Goal: Information Seeking & Learning: Learn about a topic

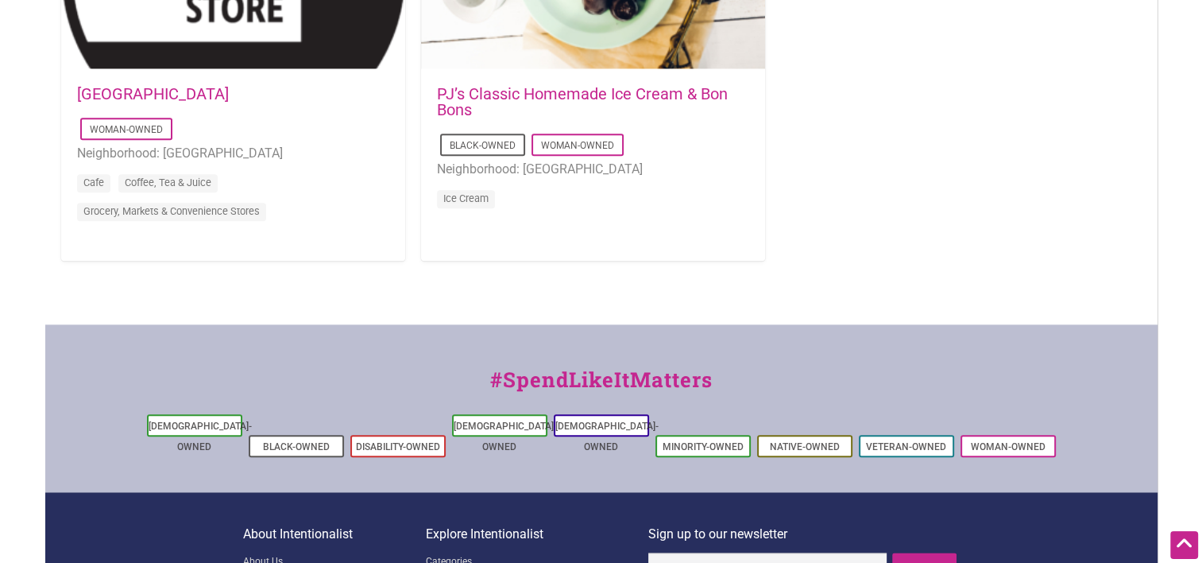
scroll to position [1854, 0]
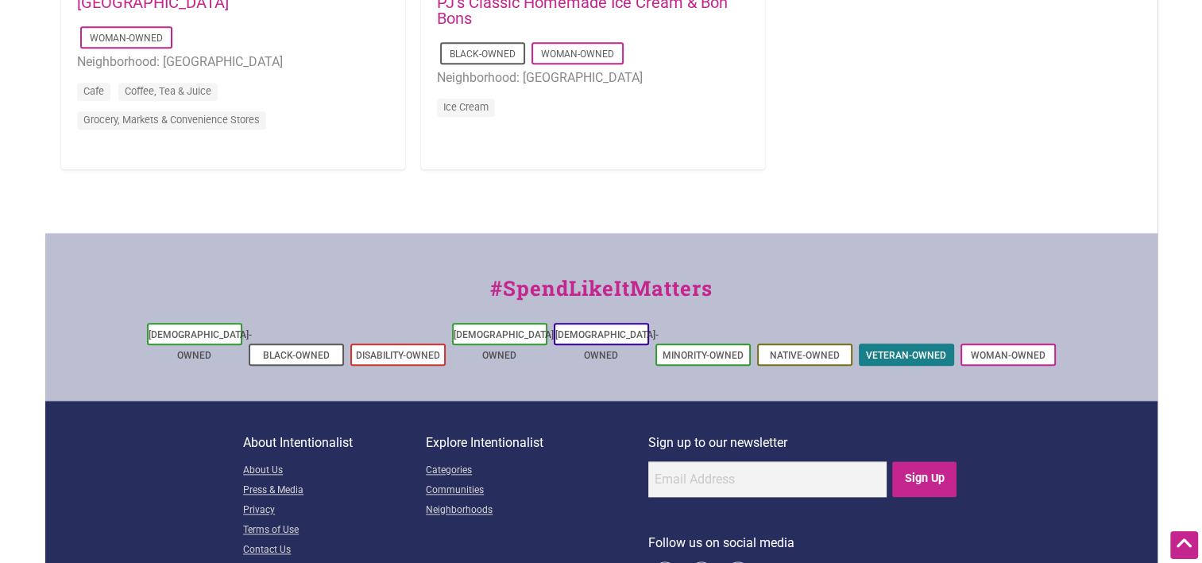
click at [888, 350] on link "Veteran-Owned" at bounding box center [906, 355] width 80 height 11
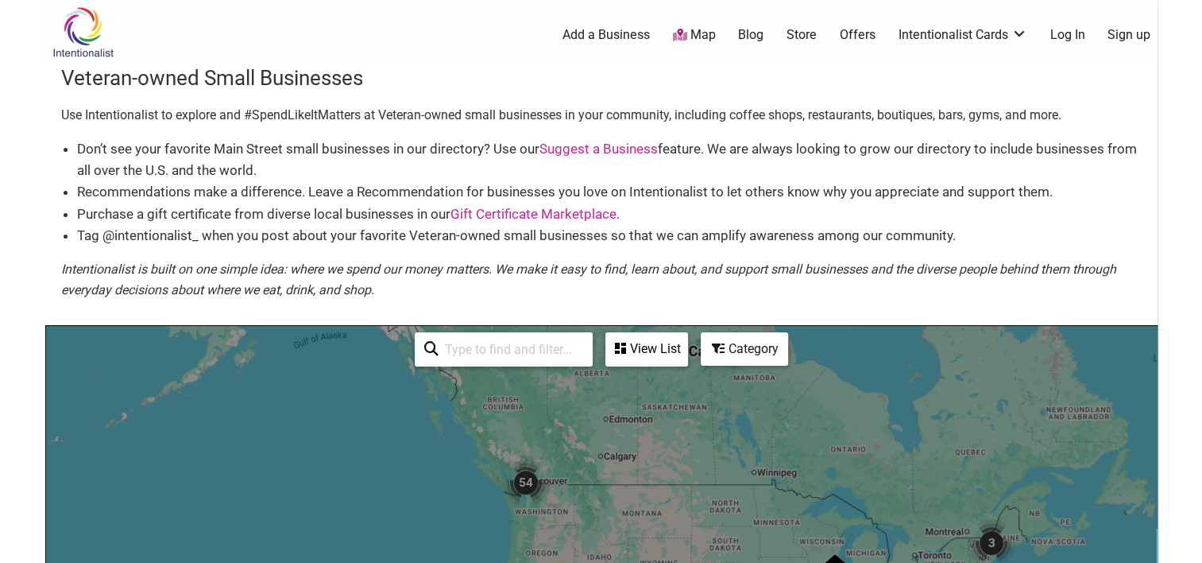
scroll to position [132, 0]
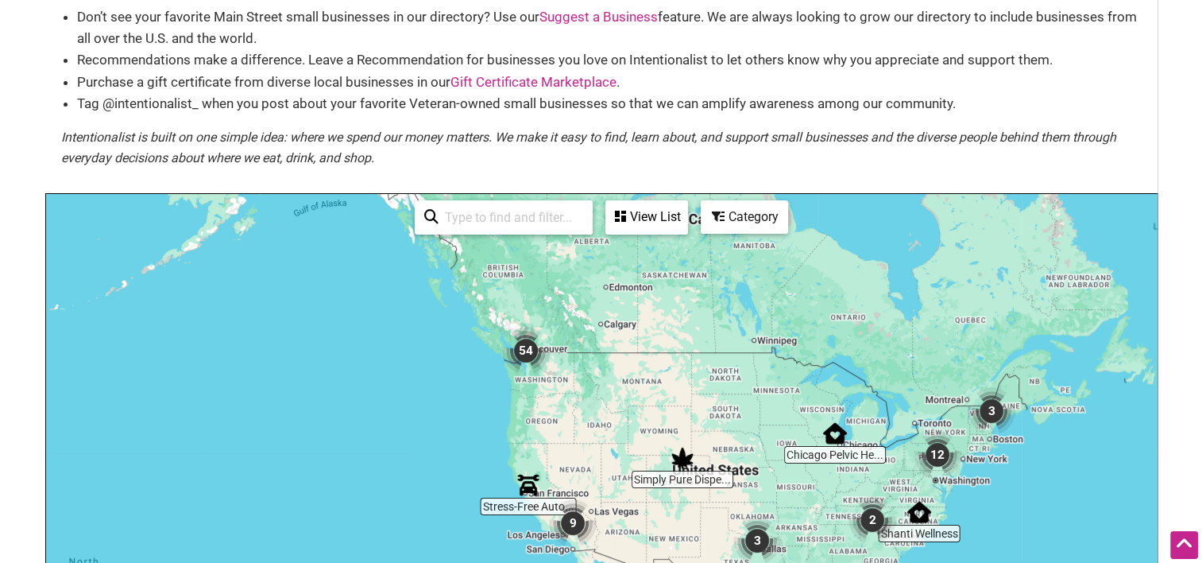
click at [521, 350] on img "54" at bounding box center [526, 350] width 60 height 60
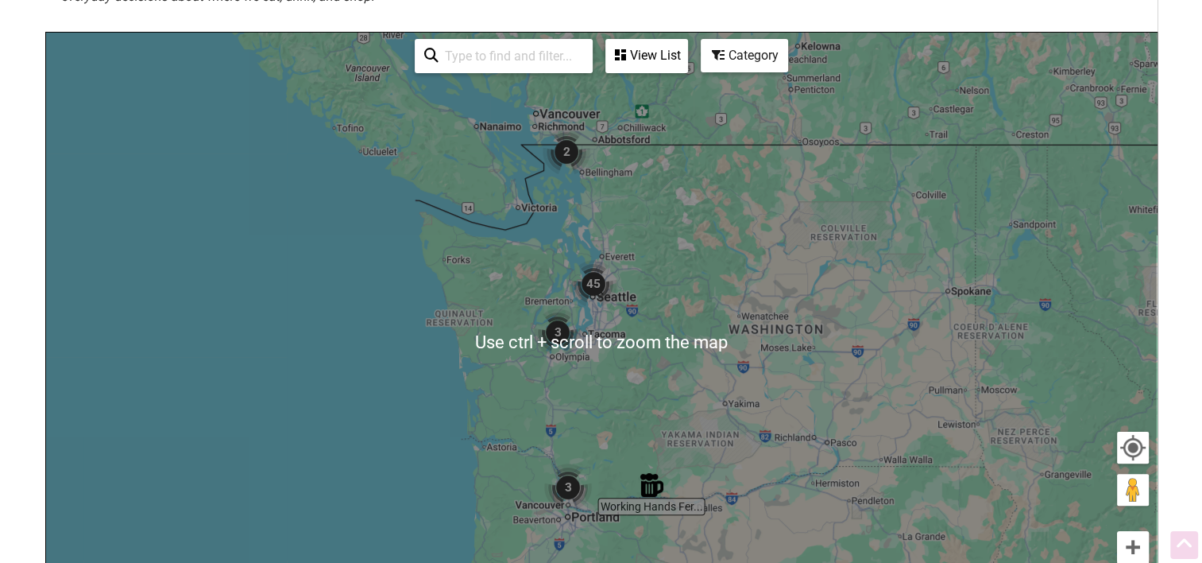
scroll to position [397, 0]
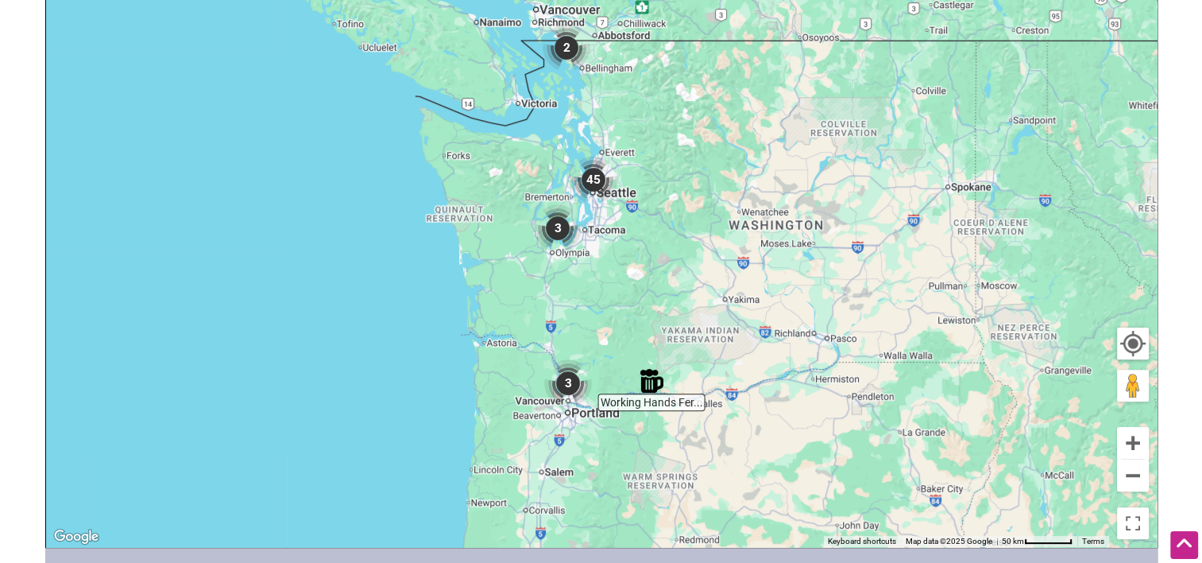
click at [564, 233] on img "3" at bounding box center [558, 228] width 60 height 60
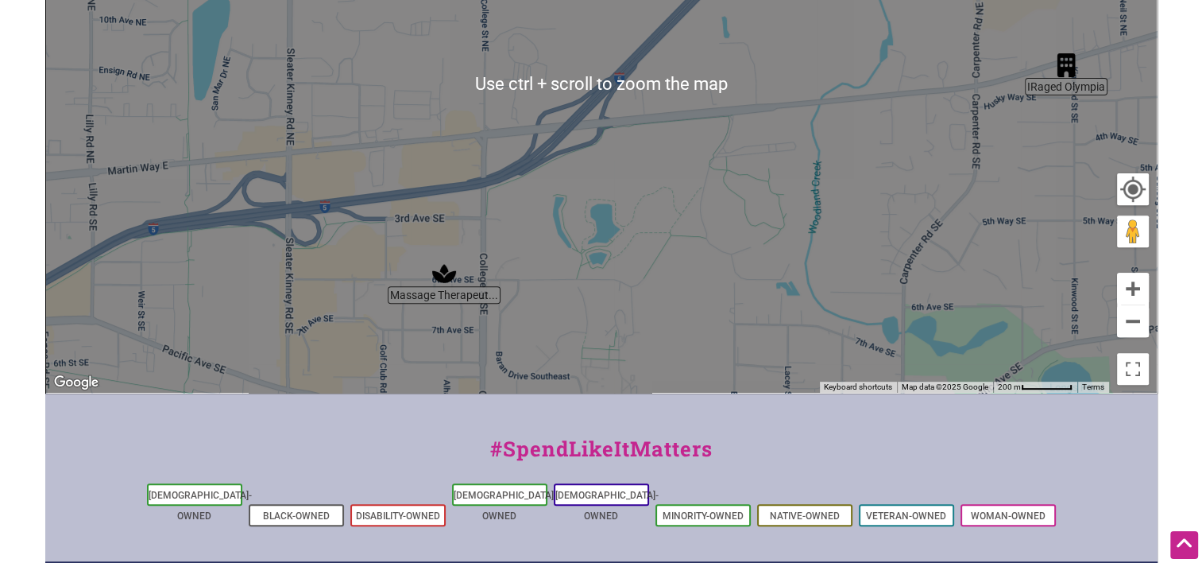
scroll to position [529, 0]
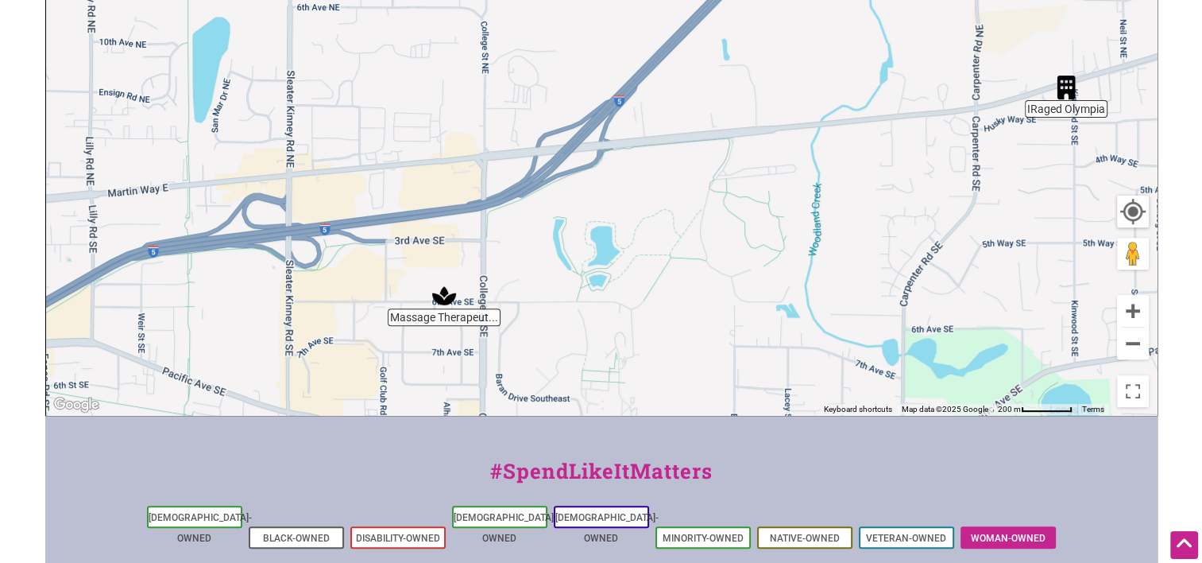
click at [1008, 532] on link "Woman-Owned" at bounding box center [1008, 537] width 75 height 11
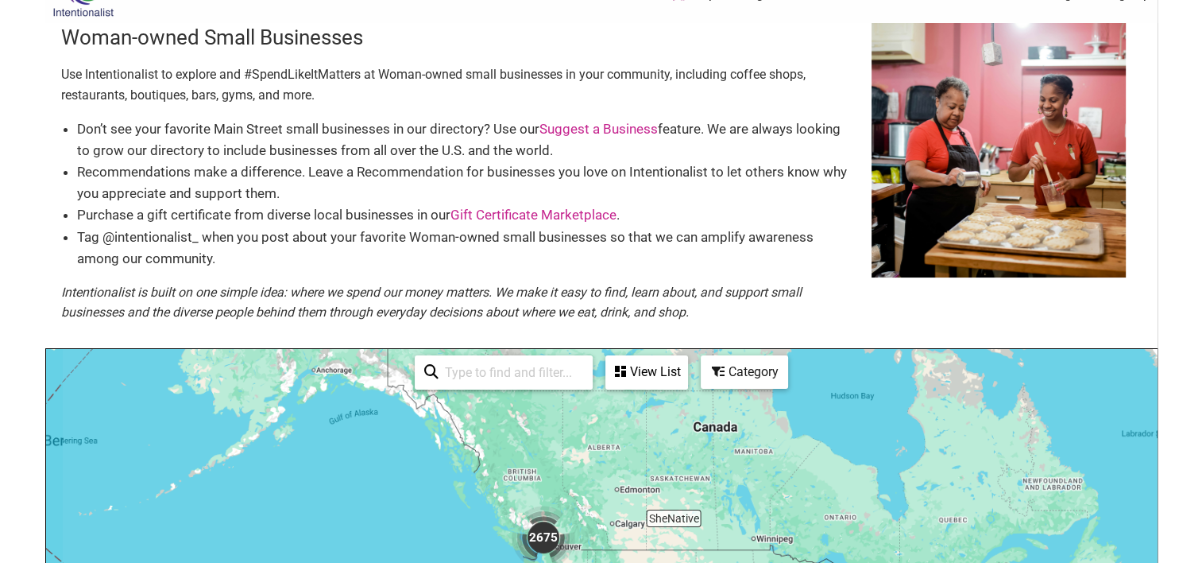
scroll to position [132, 0]
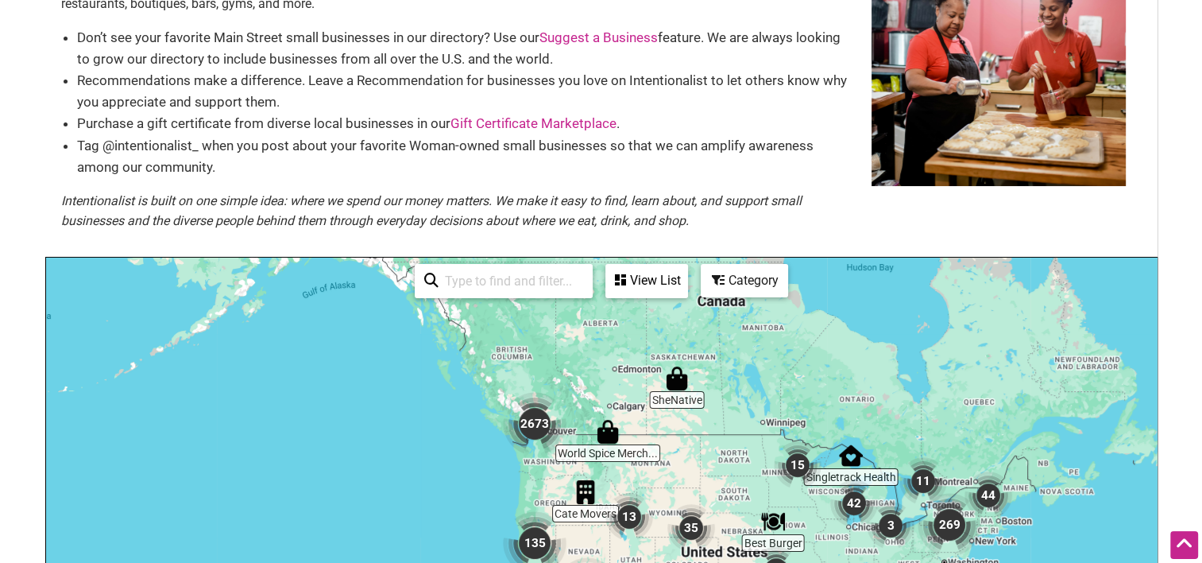
click at [537, 420] on img "2673" at bounding box center [535, 423] width 76 height 76
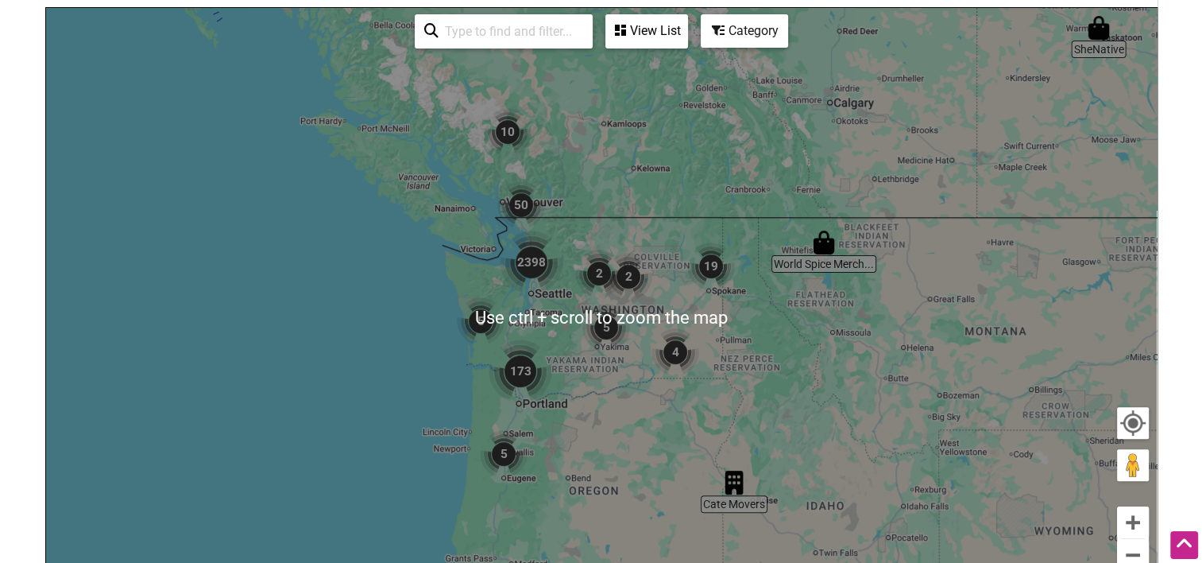
scroll to position [397, 0]
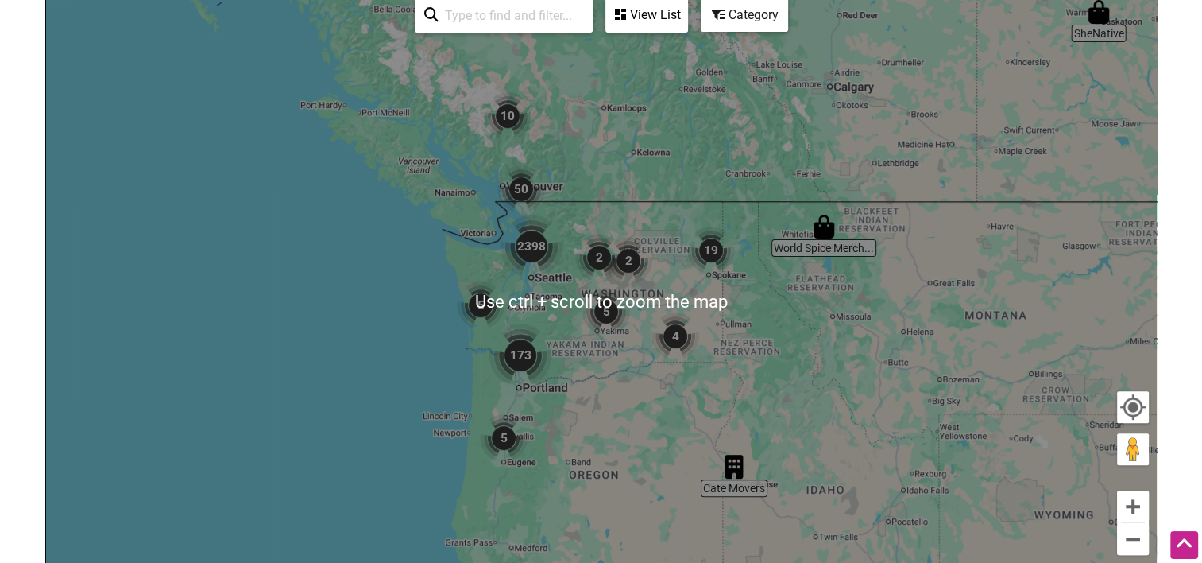
click at [420, 346] on div "To navigate, press the arrow keys." at bounding box center [601, 301] width 1111 height 618
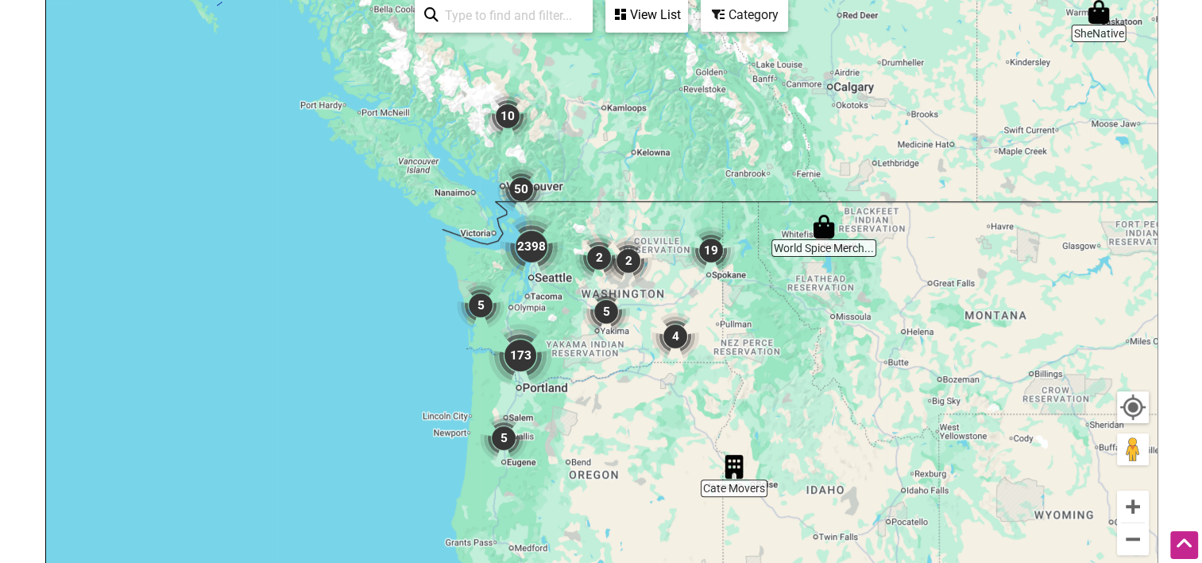
click at [534, 248] on img "2398" at bounding box center [531, 246] width 76 height 76
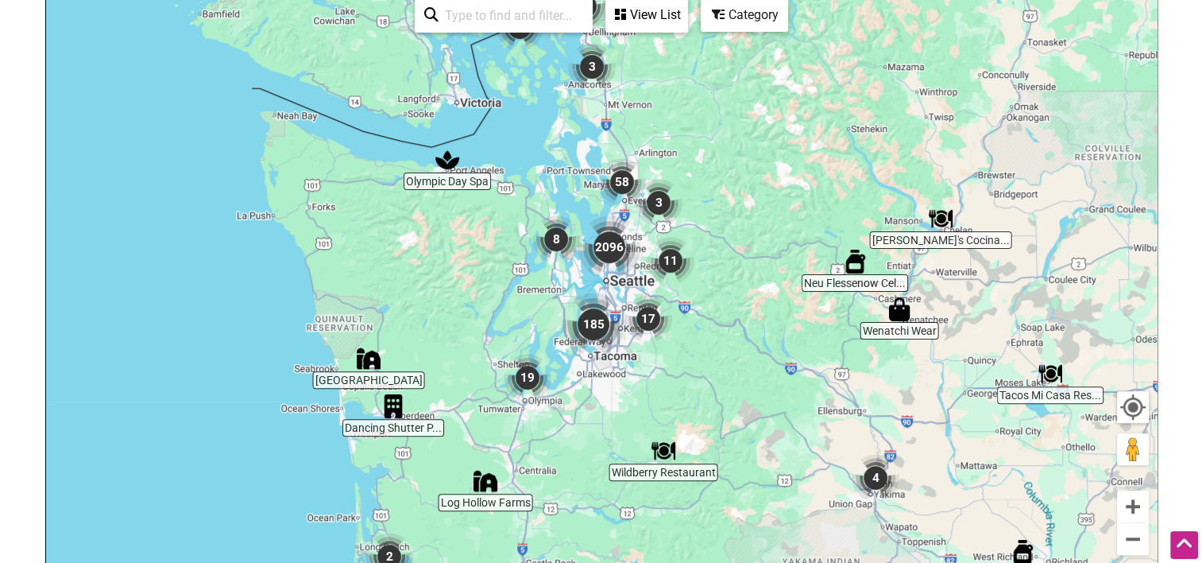
click at [645, 320] on img "17" at bounding box center [648, 318] width 60 height 60
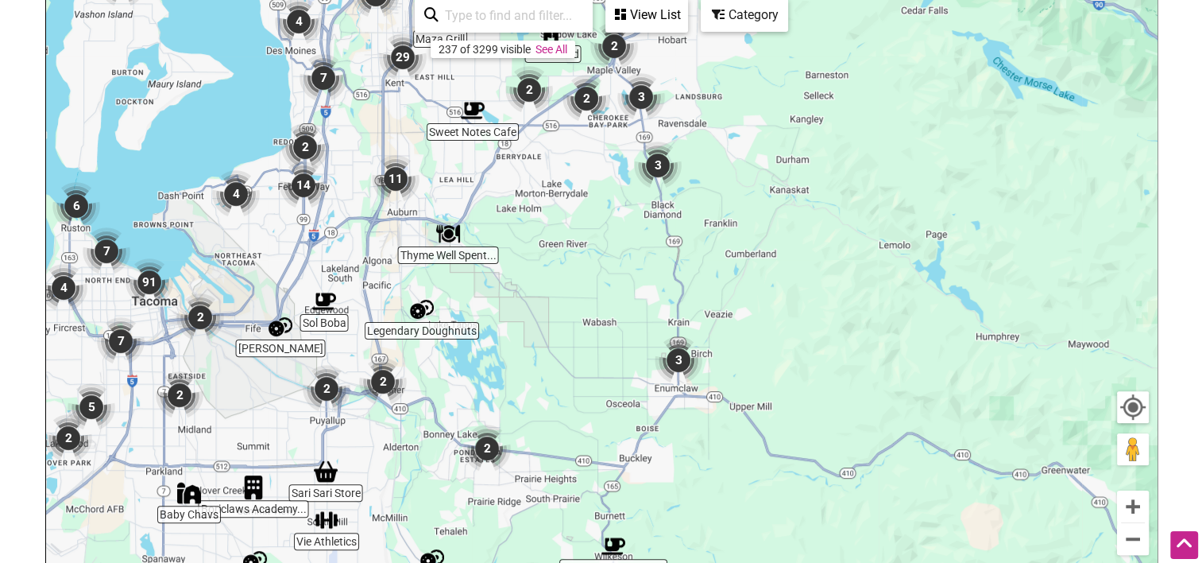
click at [487, 446] on img "2" at bounding box center [487, 448] width 60 height 60
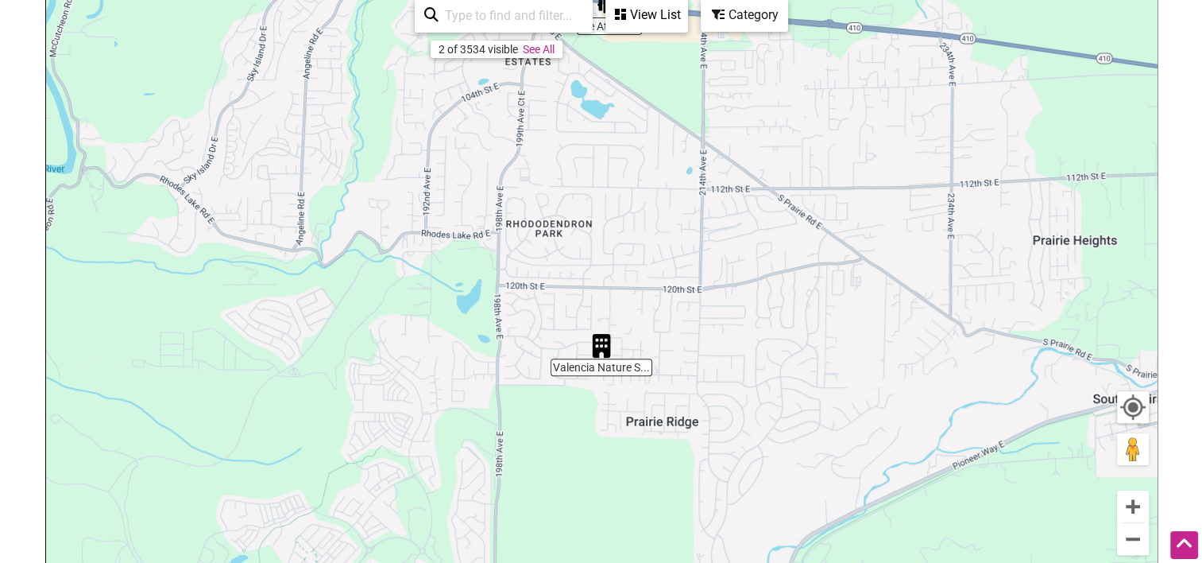
drag, startPoint x: 642, startPoint y: 328, endPoint x: 645, endPoint y: 227, distance: 101.0
click at [645, 227] on div "To navigate, press the arrow keys." at bounding box center [601, 301] width 1111 height 618
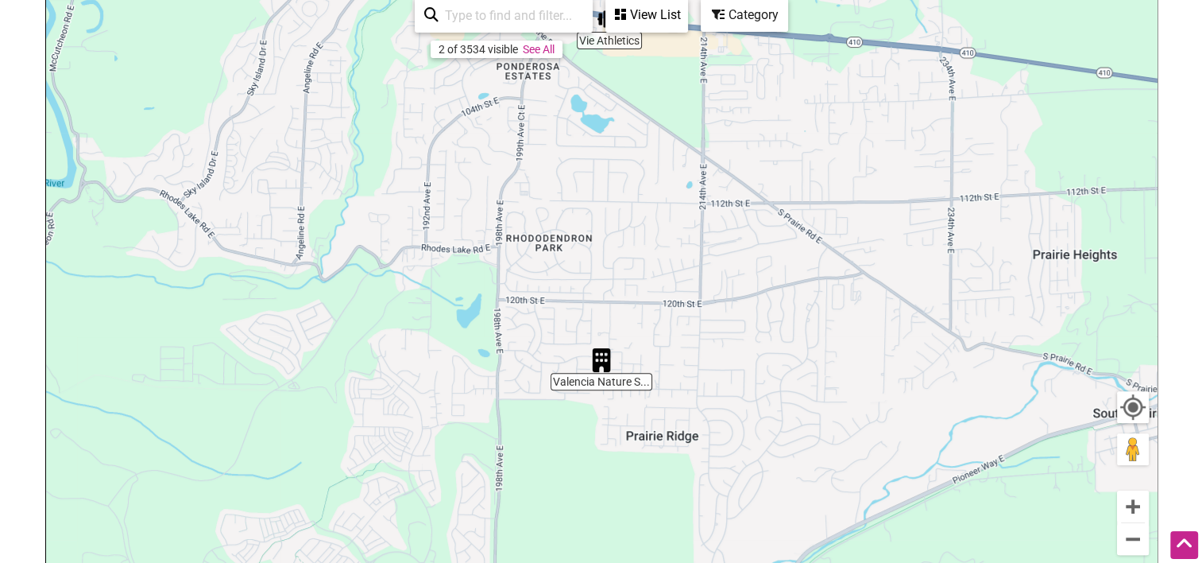
click at [603, 386] on div "To navigate, press the arrow keys." at bounding box center [601, 301] width 1111 height 618
click at [599, 359] on img "Valencia Nature School" at bounding box center [601, 360] width 37 height 37
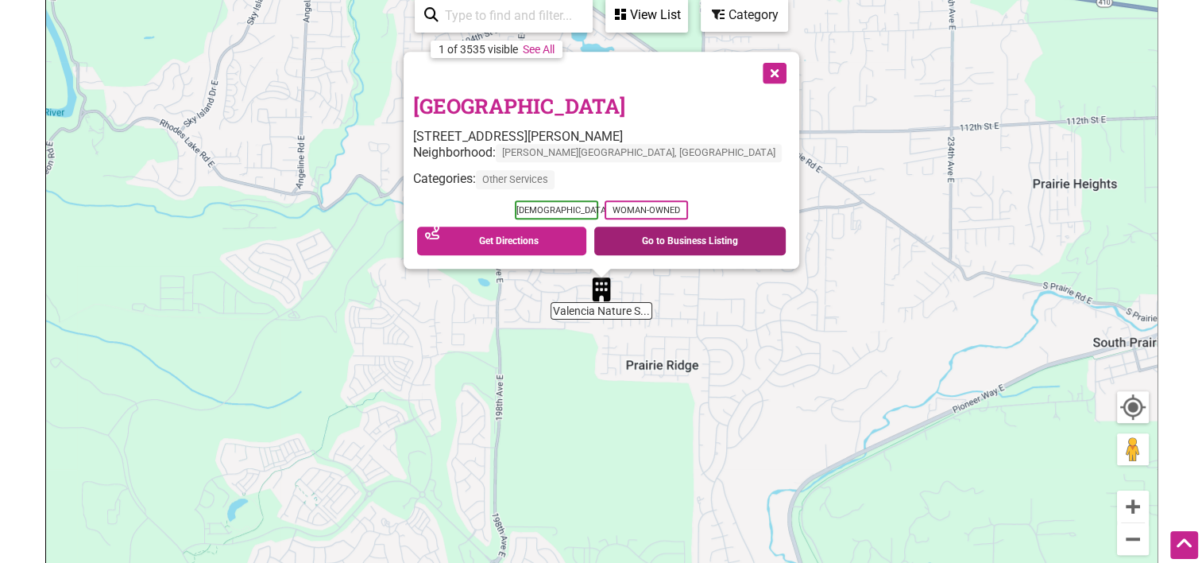
click at [664, 245] on link "Go to Business Listing" at bounding box center [689, 240] width 191 height 29
